Goal: Information Seeking & Learning: Learn about a topic

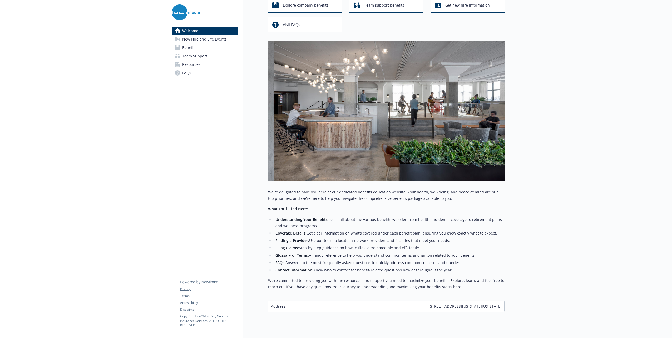
scroll to position [51, 0]
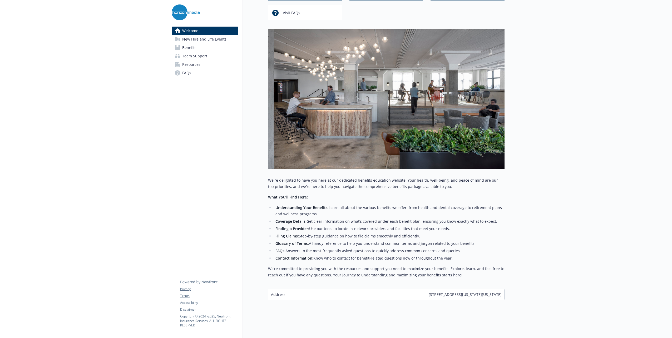
click at [189, 46] on span "Benefits" at bounding box center [189, 47] width 14 height 8
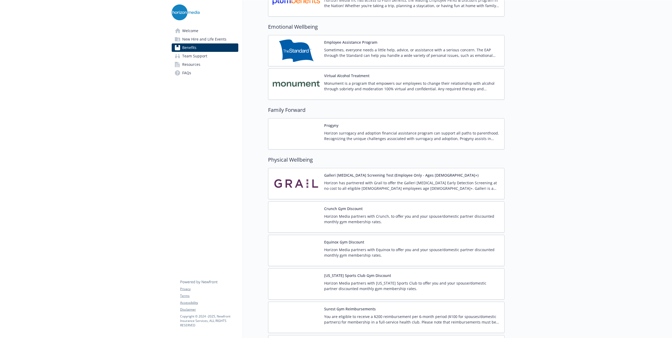
scroll to position [1025, 0]
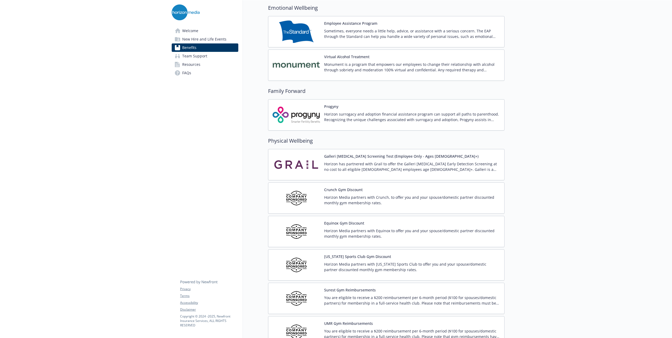
click at [367, 153] on button "Galleri [MEDICAL_DATA] Screening Test (Employee Only - Ages [DEMOGRAPHIC_DATA]+)" at bounding box center [401, 156] width 154 height 6
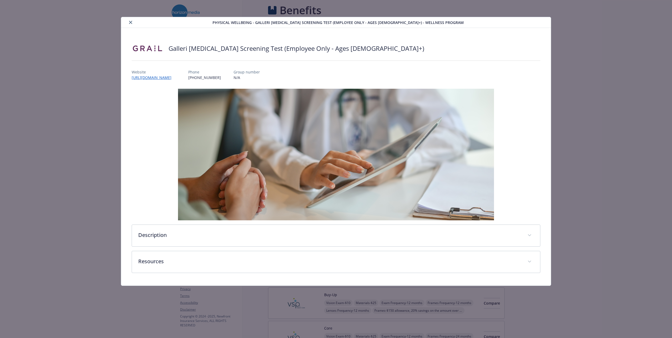
scroll to position [1025, 0]
click at [177, 77] on link "[URL][DOMAIN_NAME]" at bounding box center [154, 78] width 45 height 6
